Goal: Information Seeking & Learning: Learn about a topic

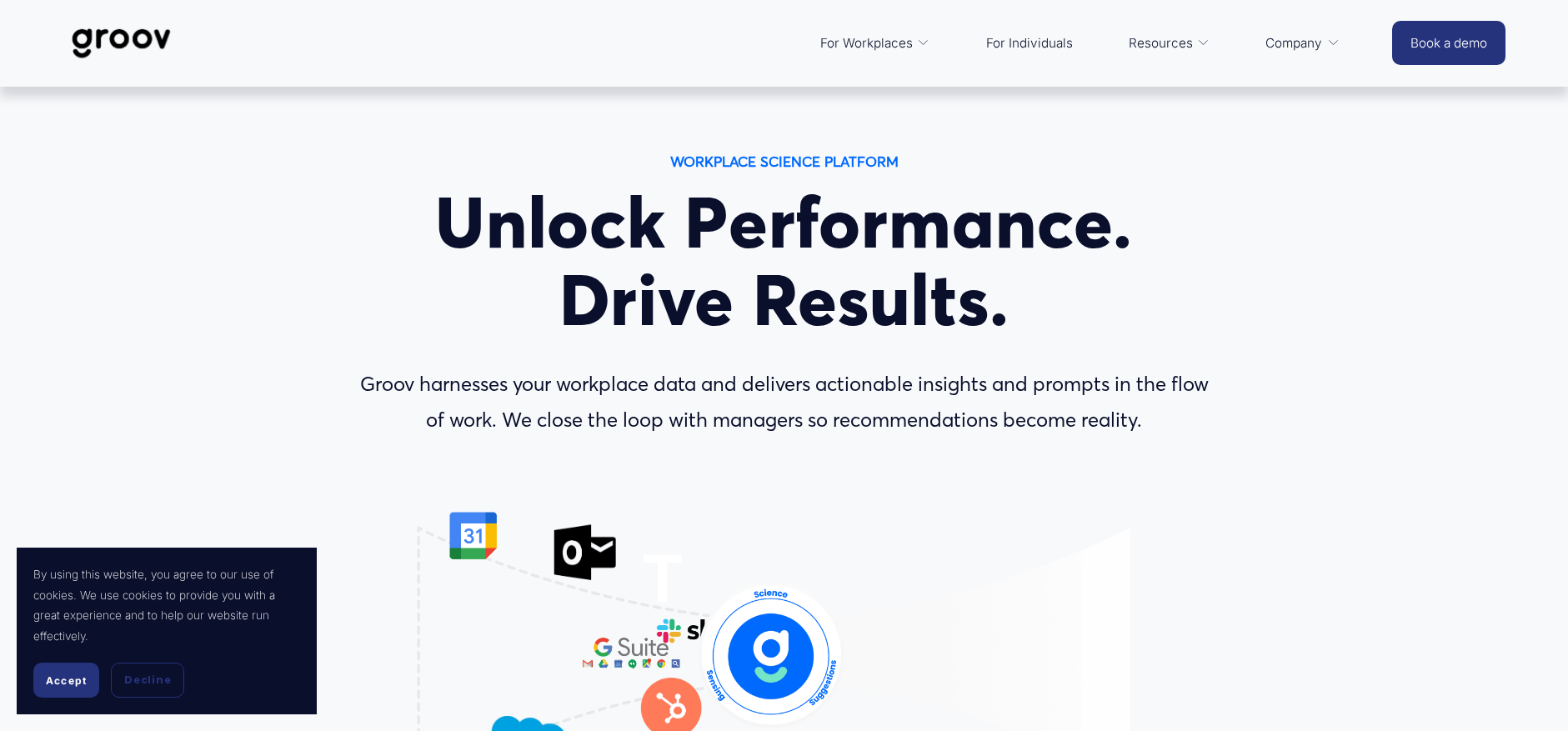
click at [72, 678] on span "Accept" at bounding box center [65, 680] width 40 height 13
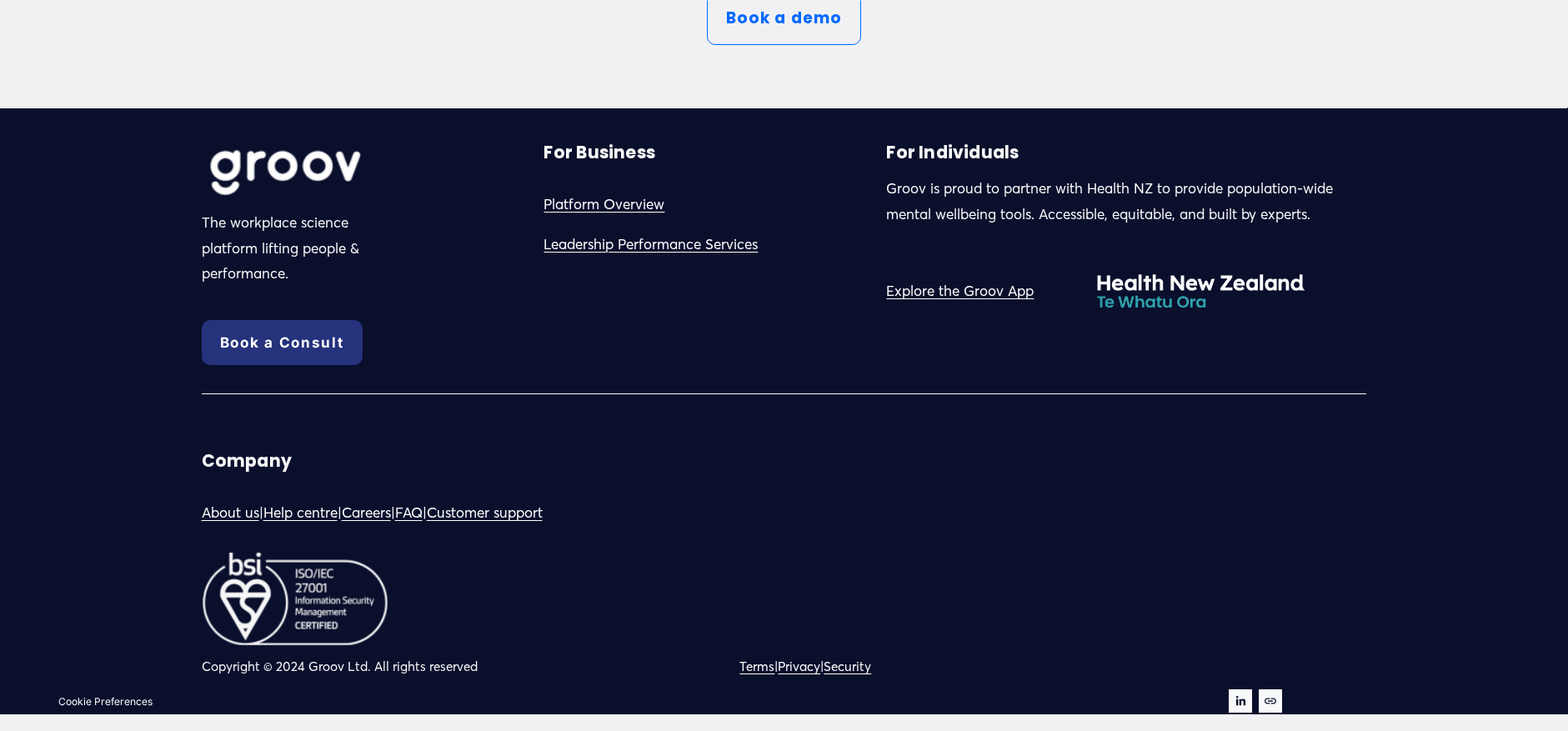
scroll to position [9374, 0]
drag, startPoint x: 1151, startPoint y: 185, endPoint x: 1092, endPoint y: 184, distance: 59.0
click at [1092, 184] on p "Groov is proud to partner with Health NZ to provide population-wide mental well…" at bounding box center [1126, 201] width 480 height 51
click at [1153, 192] on p "Groov is proud to partner with Health NZ to provide population-wide mental well…" at bounding box center [1126, 201] width 480 height 51
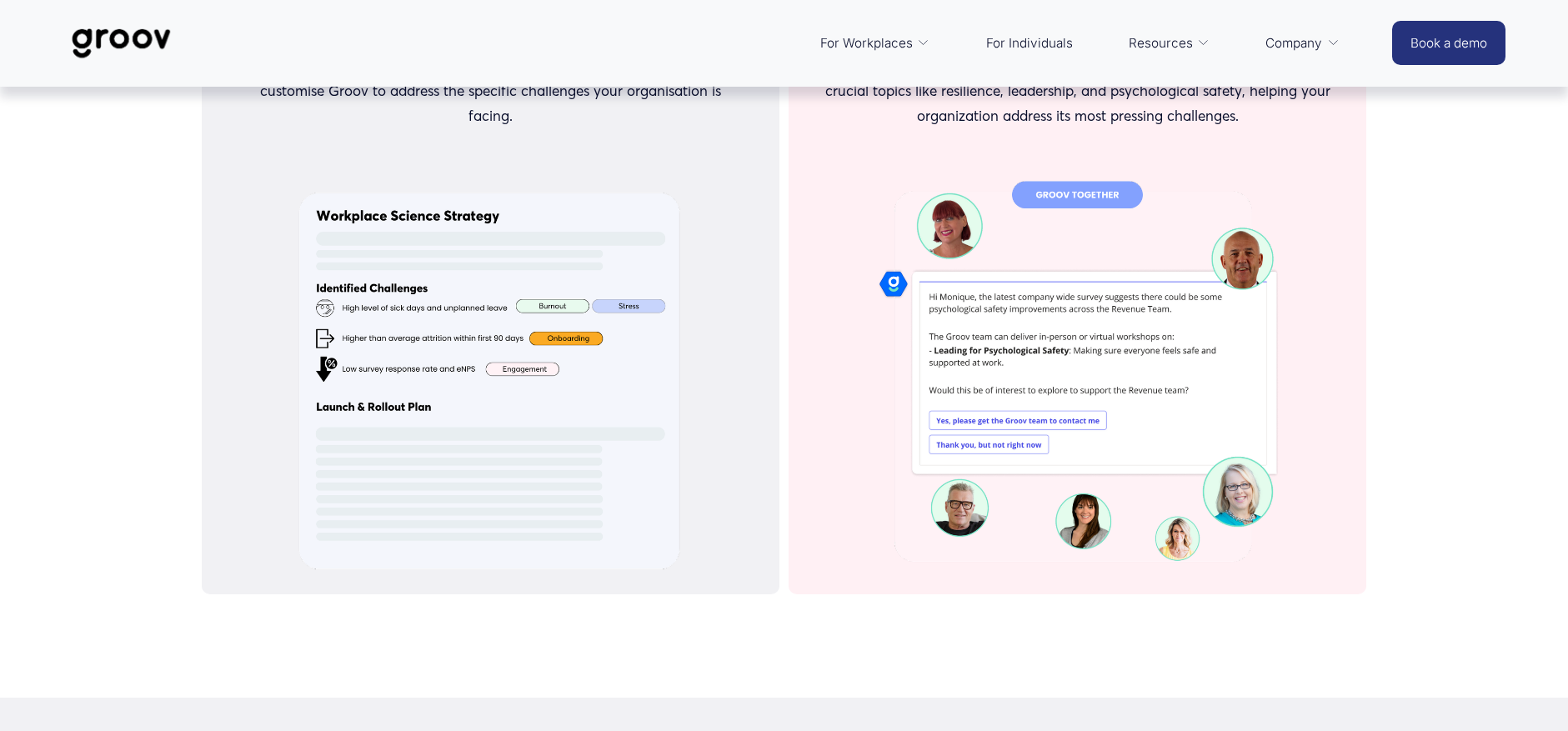
scroll to position [4707, 0]
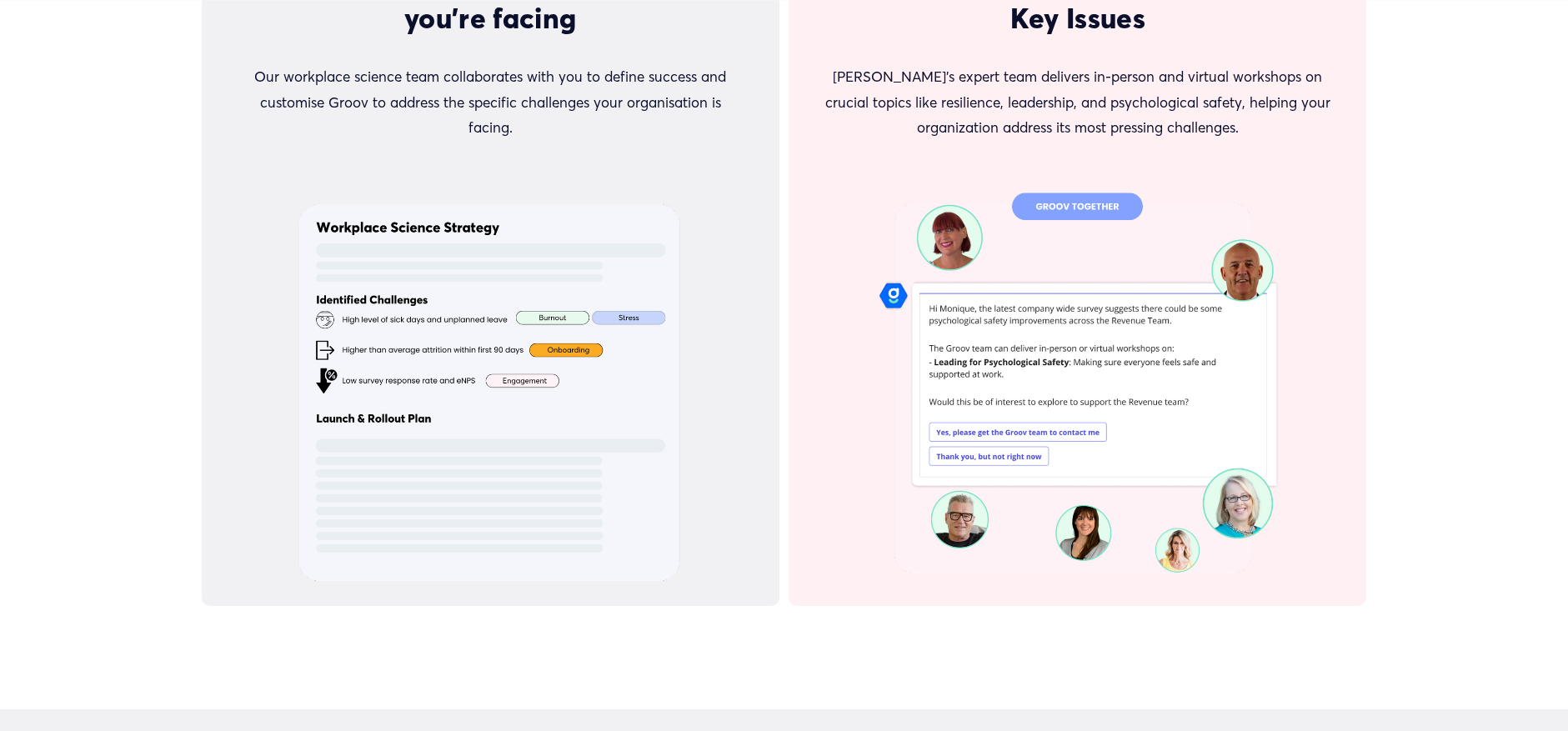
scroll to position [4874, 0]
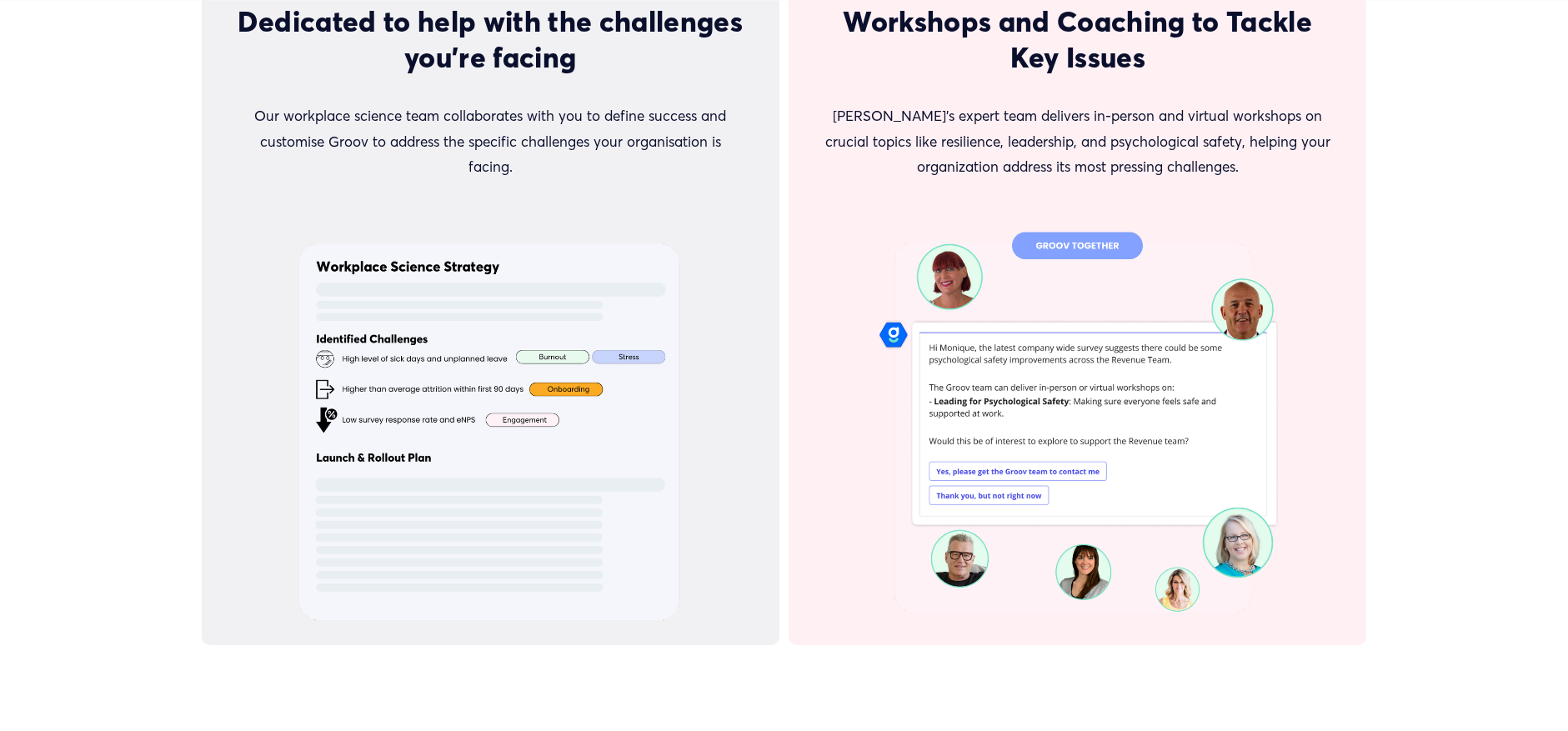
click at [1080, 405] on div at bounding box center [1078, 427] width 436 height 436
drag, startPoint x: 1304, startPoint y: 418, endPoint x: 1152, endPoint y: 325, distance: 178.2
click at [1152, 325] on div at bounding box center [1078, 427] width 578 height 436
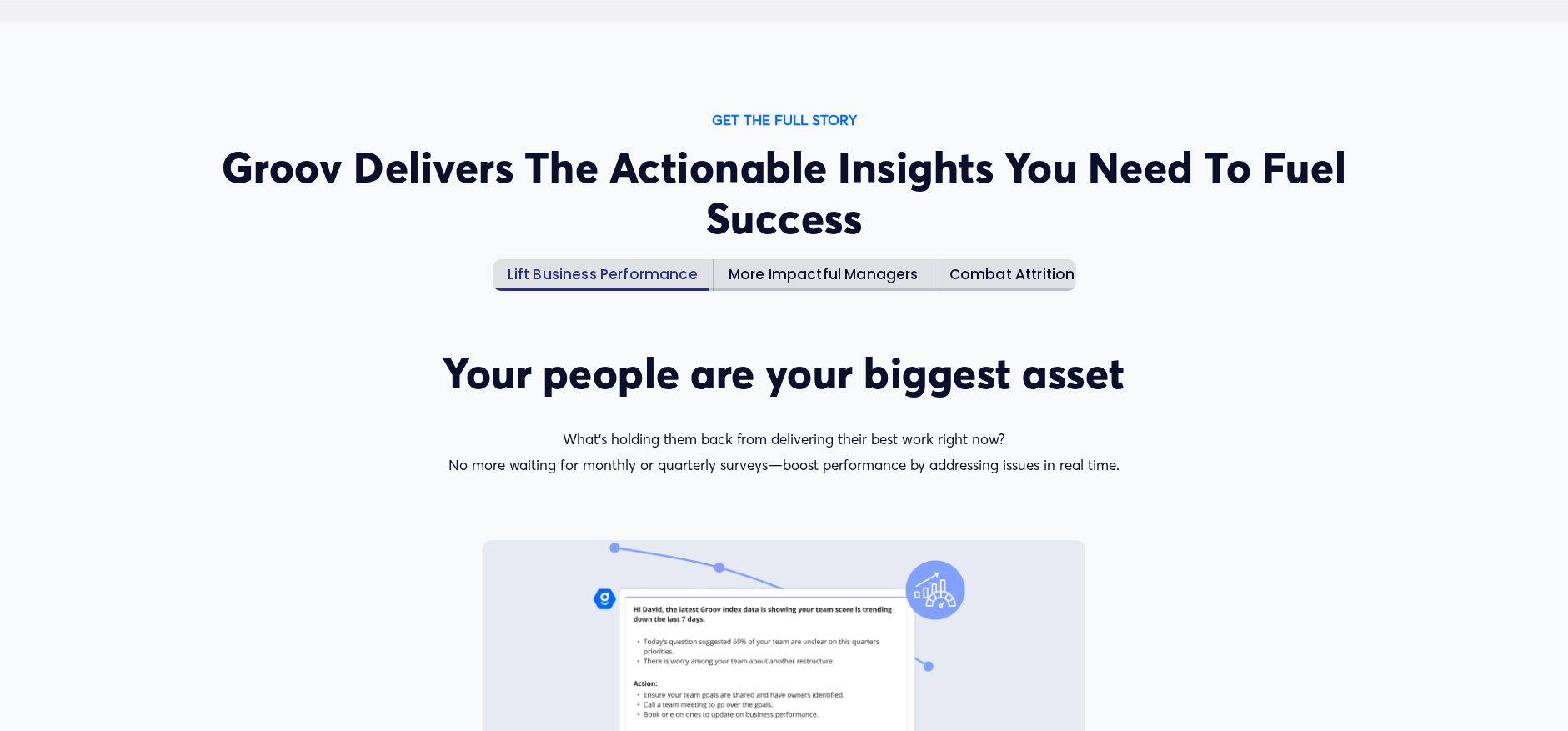
scroll to position [2208, 0]
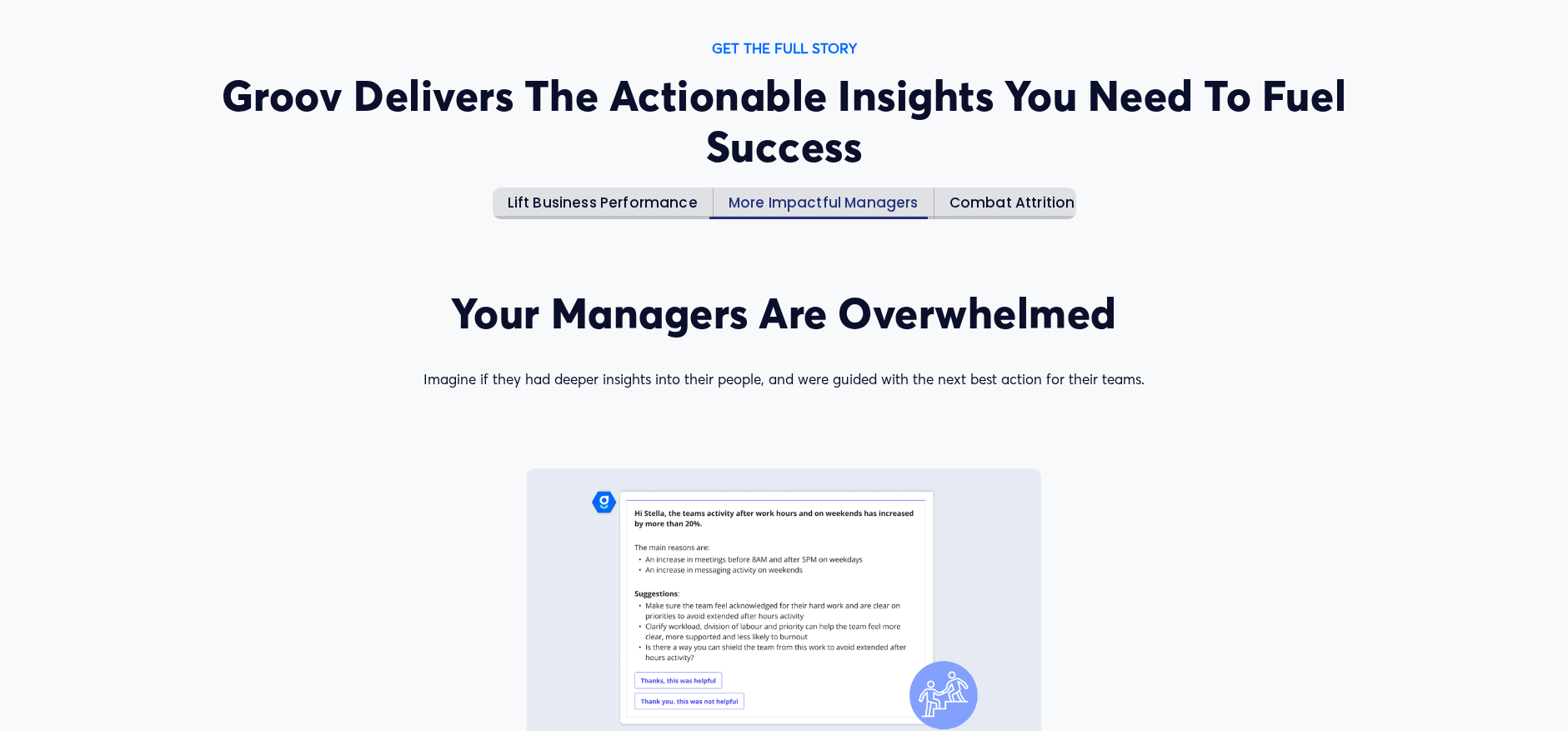
click at [838, 208] on h4 "More Impactful Managers" at bounding box center [824, 202] width 190 height 18
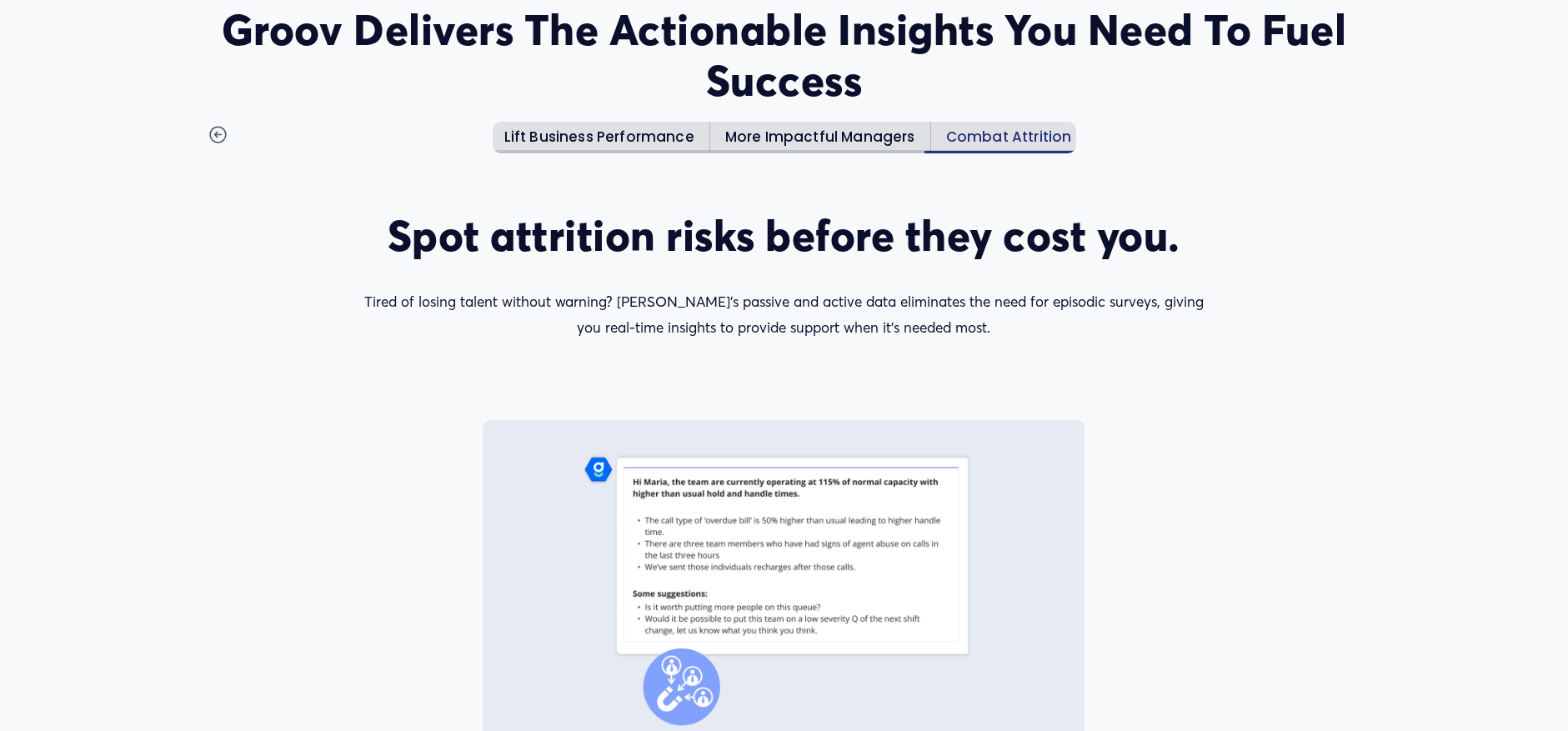
scroll to position [2374, 0]
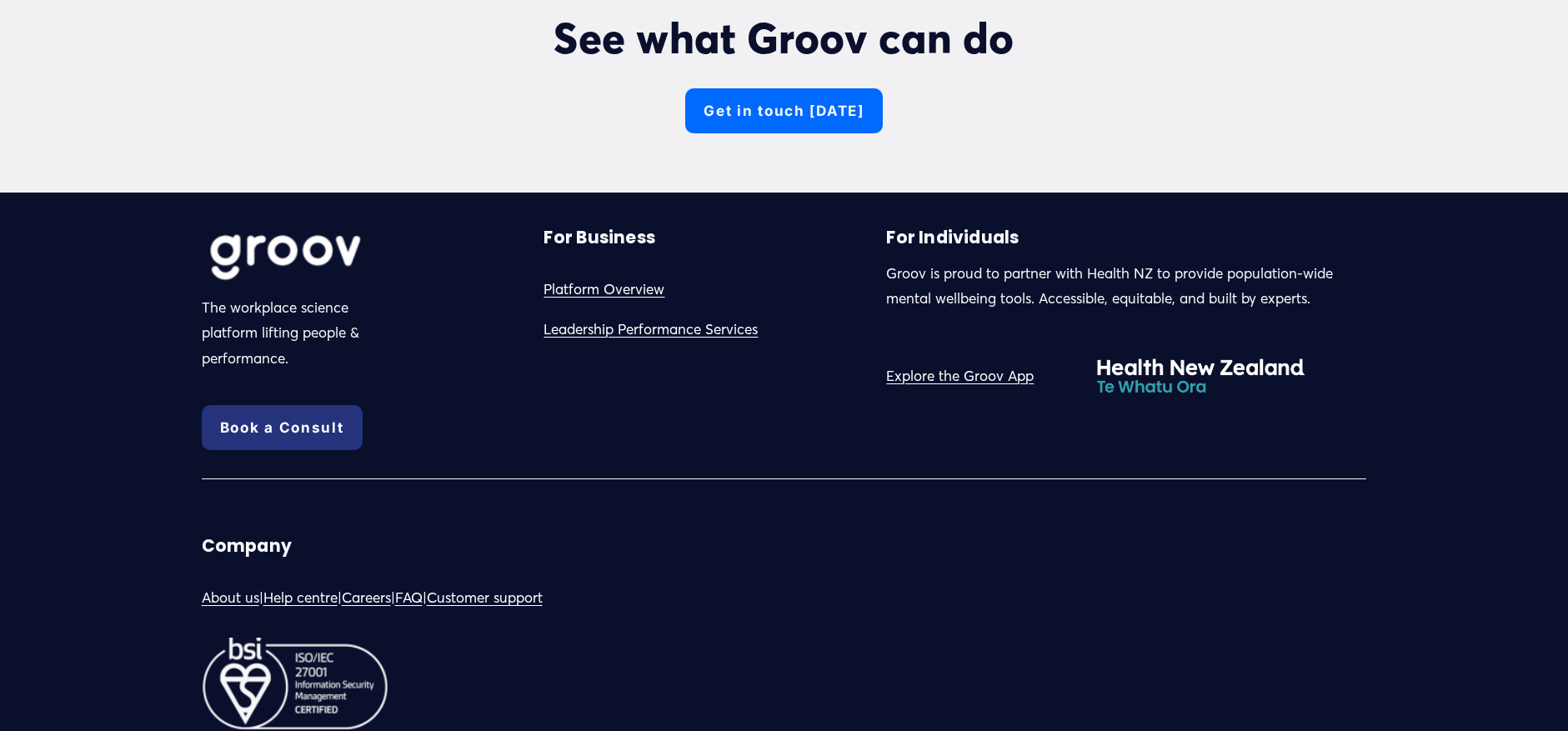
scroll to position [6228, 0]
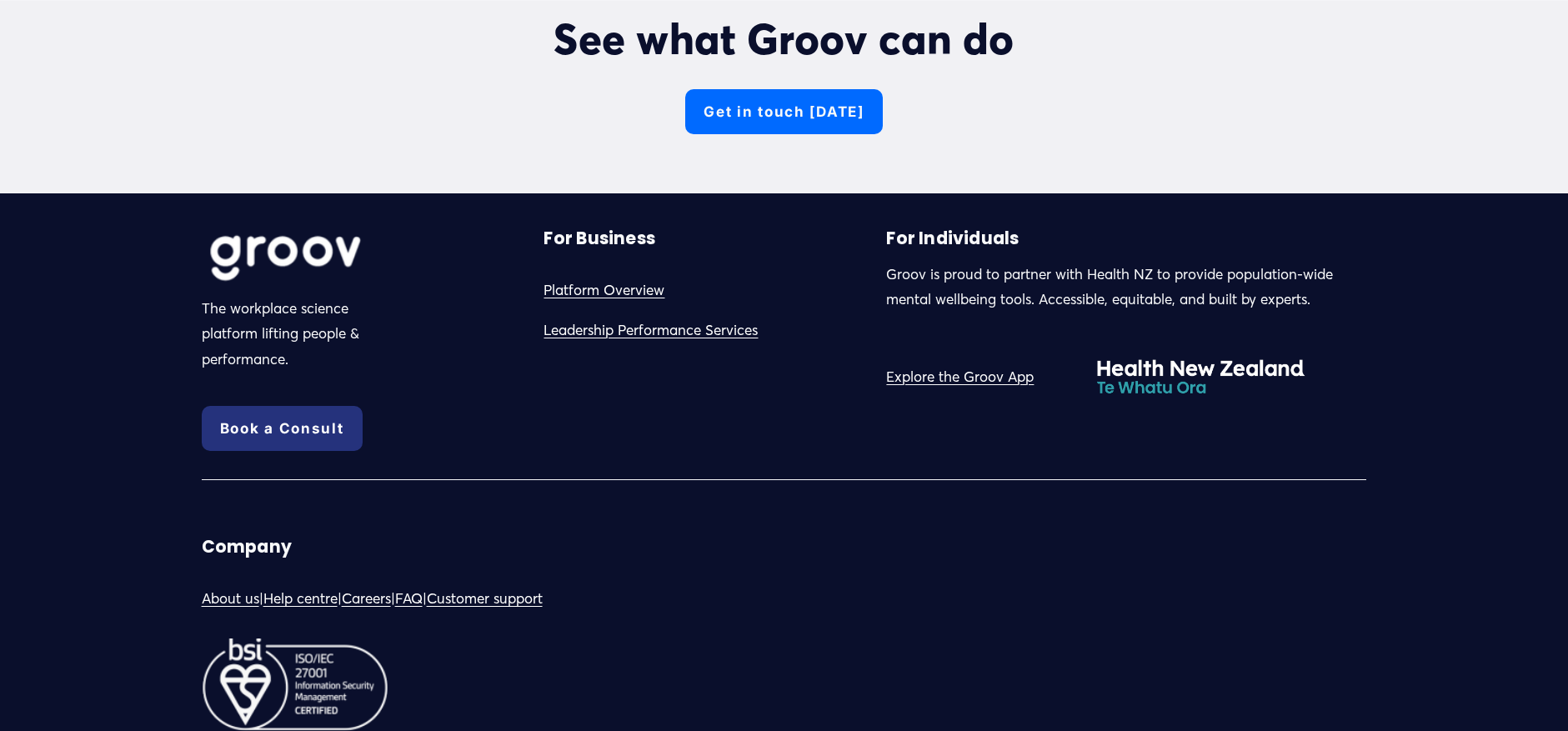
click at [737, 318] on link "Leadership Performance Services" at bounding box center [650, 331] width 215 height 26
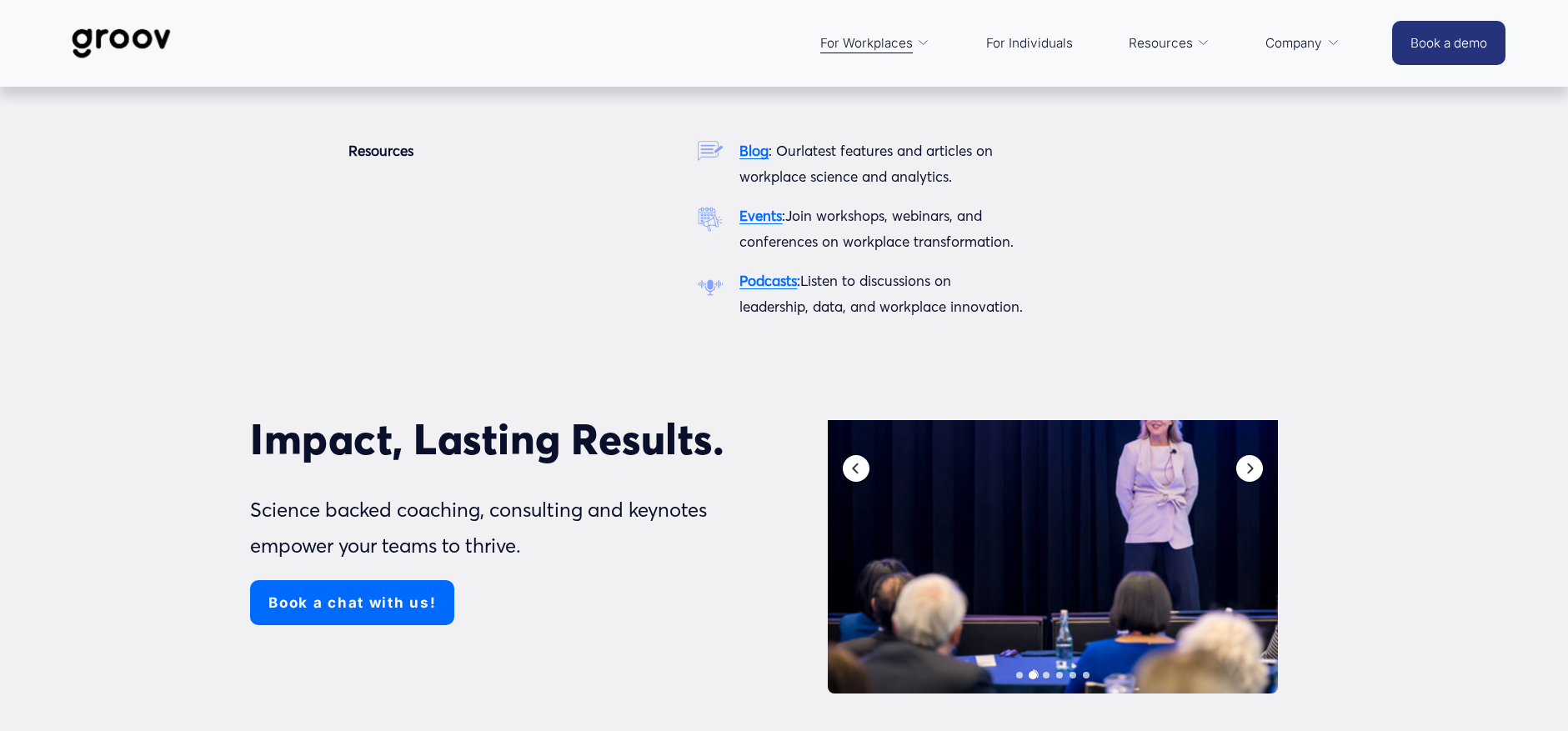
click at [1159, 43] on span "Resources" at bounding box center [1160, 43] width 65 height 23
click at [762, 152] on strong "Blog" at bounding box center [754, 151] width 29 height 17
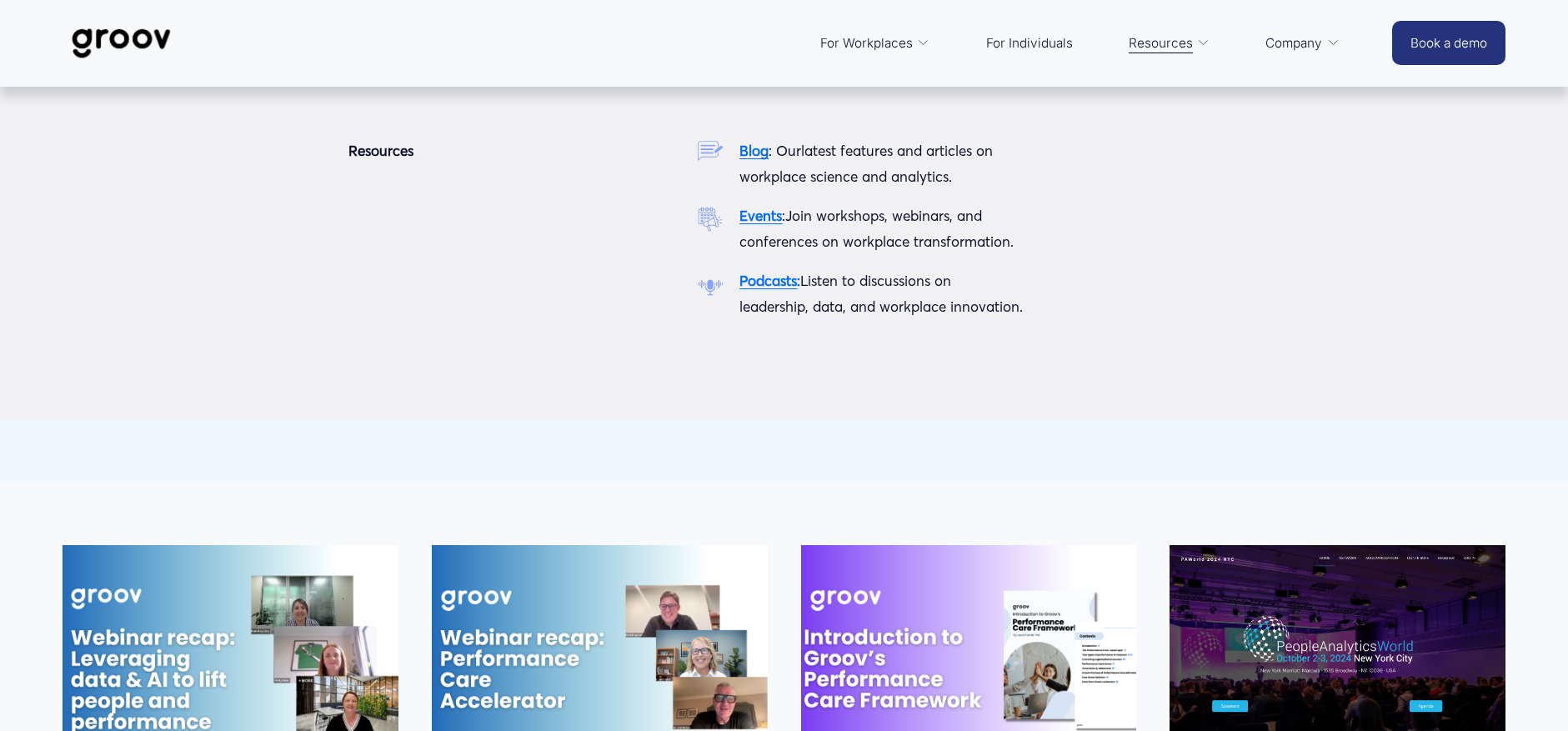
click at [778, 282] on strong "Podcasts" at bounding box center [768, 281] width 58 height 17
